Goal: Register for event/course

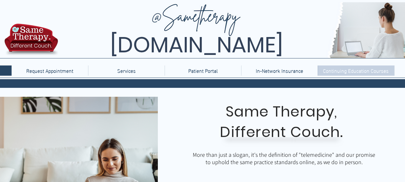
click at [353, 70] on p "Continuing Education Courses" at bounding box center [356, 71] width 72 height 10
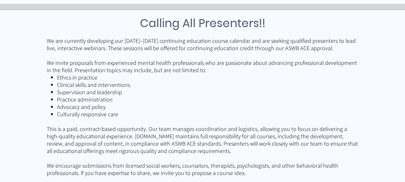
scroll to position [640, 0]
